Goal: Task Accomplishment & Management: Complete application form

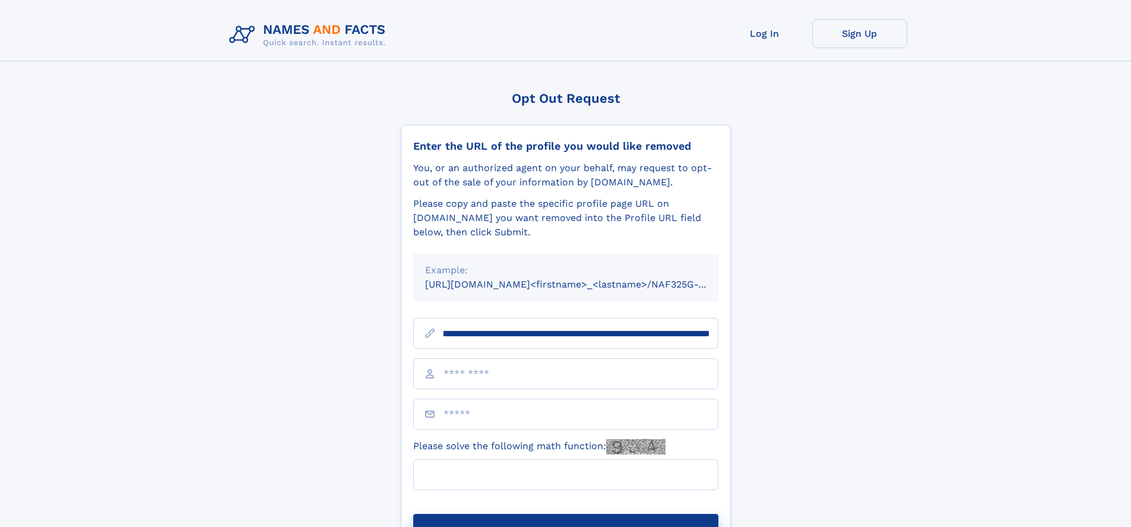
scroll to position [0, 133]
type input "**********"
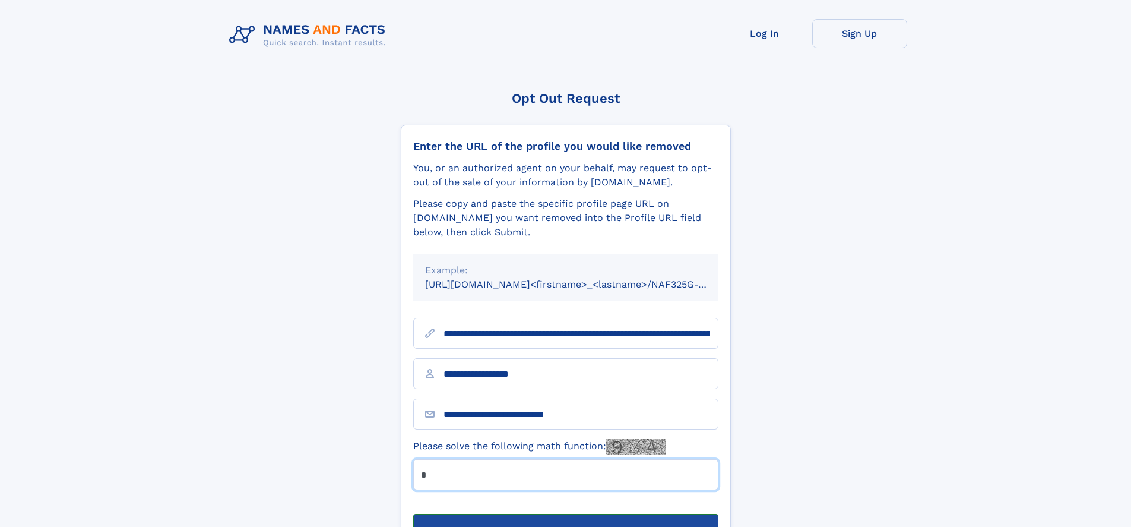
type input "*"
click at [565, 514] on button "Submit Opt Out Request" at bounding box center [565, 533] width 305 height 38
